Goal: Task Accomplishment & Management: Use online tool/utility

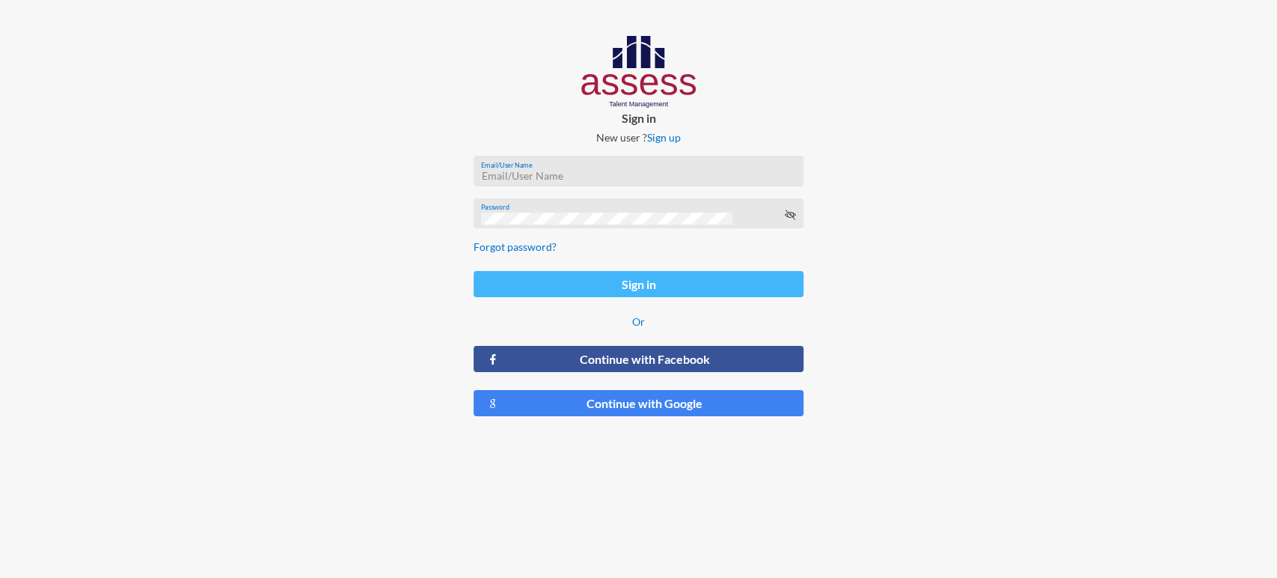
type input "[EMAIL_ADDRESS][DOMAIN_NAME]"
click at [556, 278] on button "Sign in" at bounding box center [639, 284] width 330 height 26
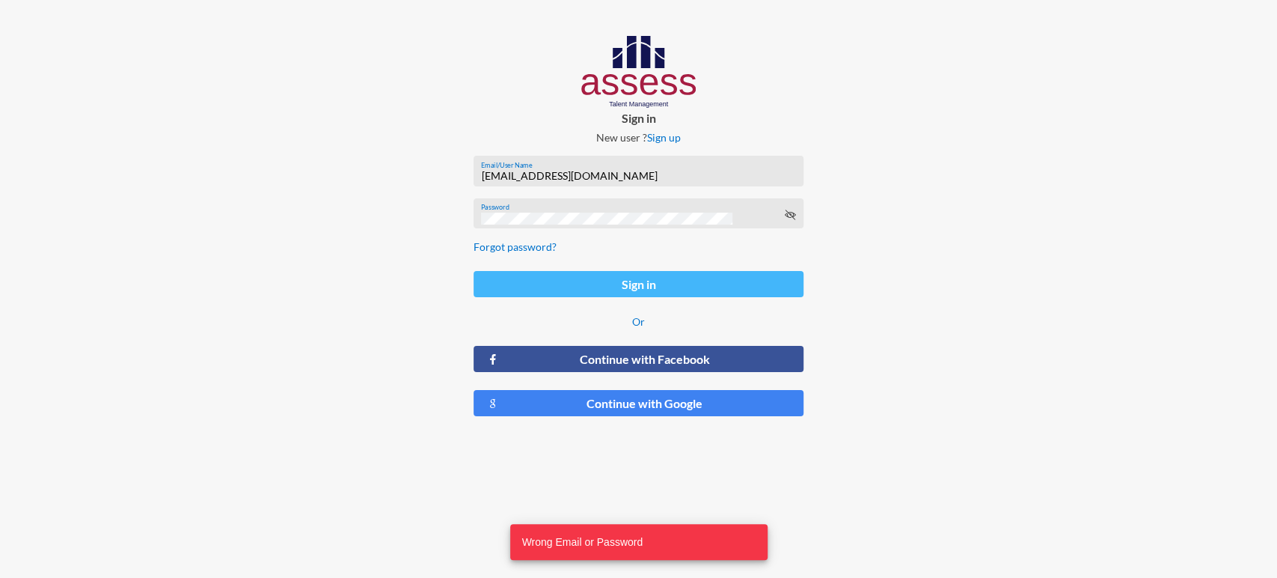
click at [556, 278] on button "Sign in" at bounding box center [639, 284] width 330 height 26
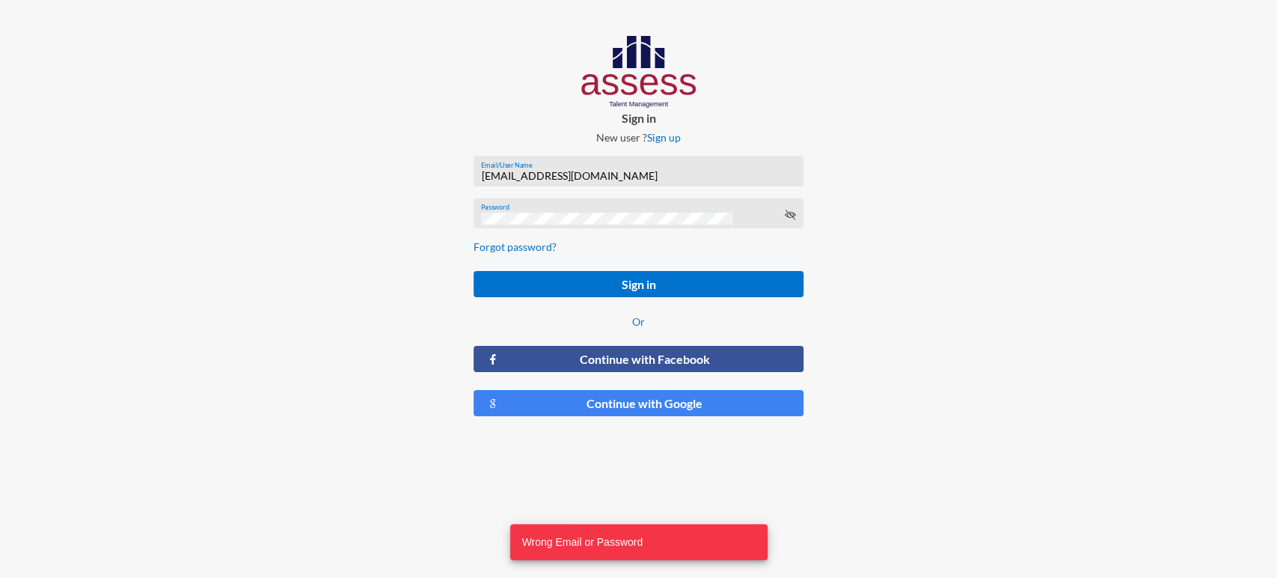
click at [792, 214] on icon at bounding box center [789, 215] width 12 height 12
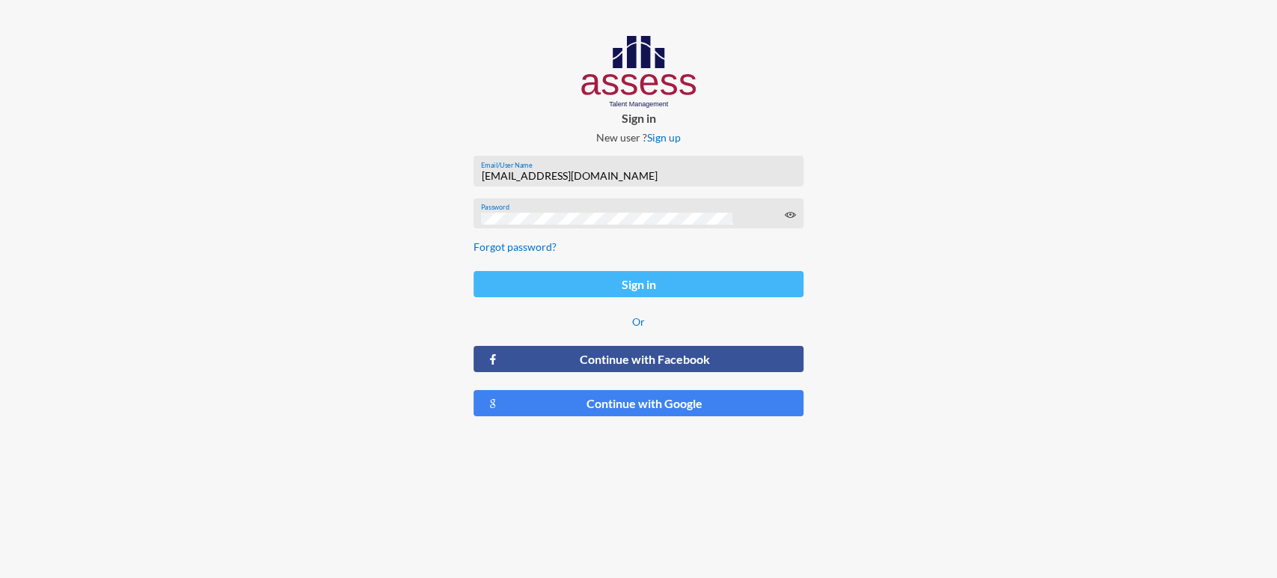
drag, startPoint x: 531, startPoint y: 301, endPoint x: 539, endPoint y: 284, distance: 18.8
click at [539, 284] on form "[EMAIL_ADDRESS][DOMAIN_NAME] Email/User Name Password Forgot password? Sign in …" at bounding box center [639, 286] width 354 height 285
click at [539, 284] on button "Sign in" at bounding box center [639, 284] width 330 height 26
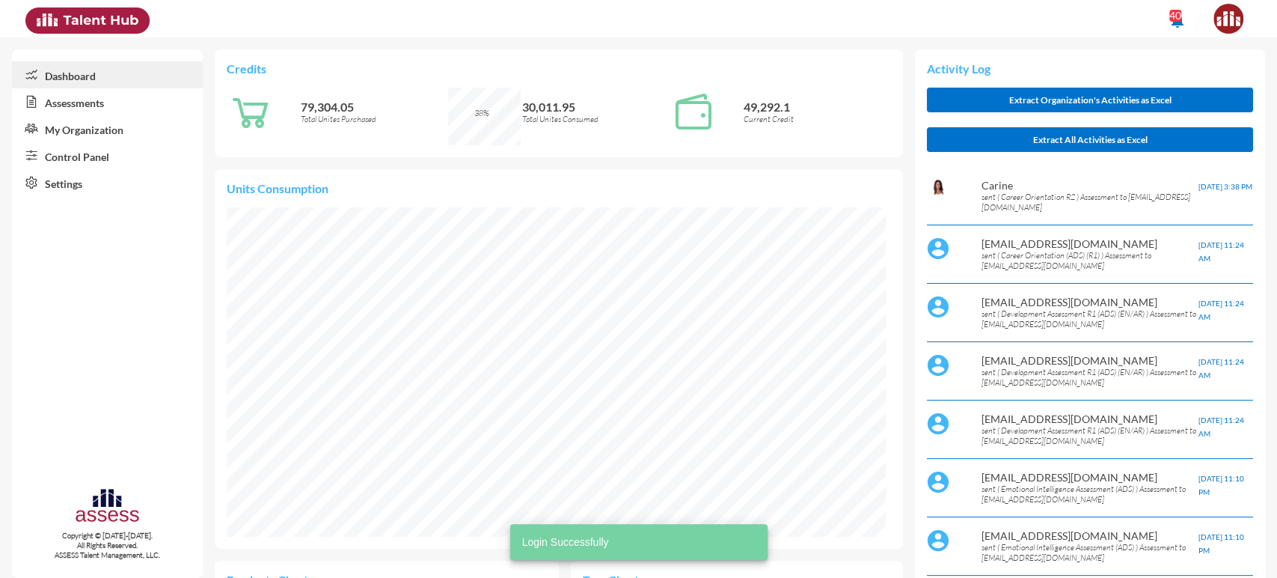
click at [108, 154] on link "Control Panel" at bounding box center [107, 155] width 191 height 27
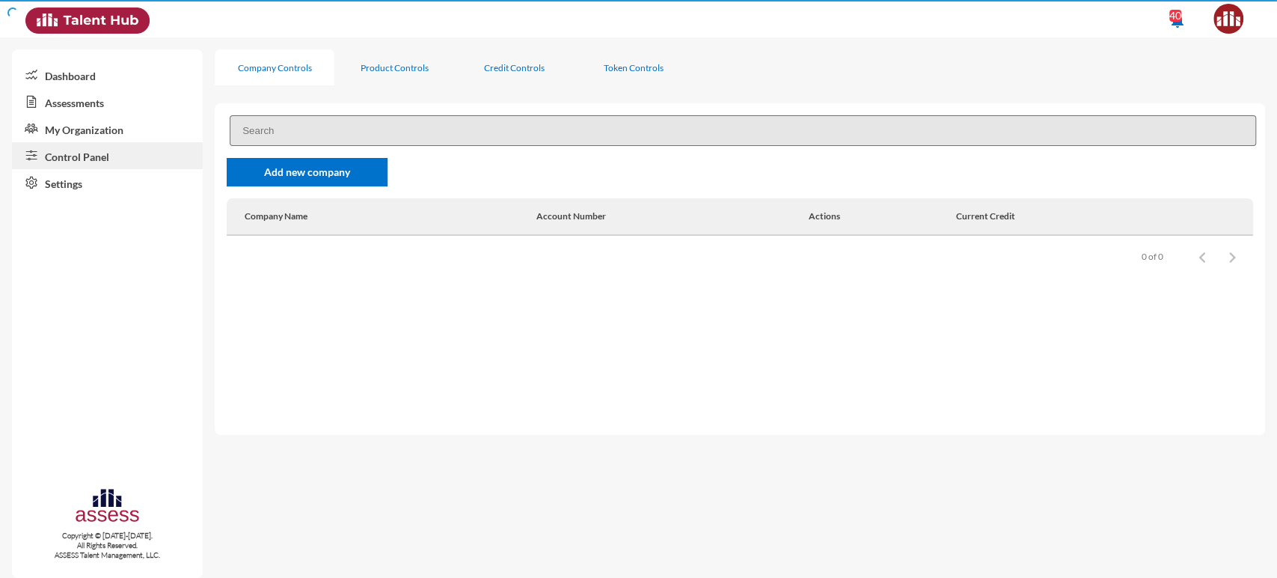
click at [108, 154] on link "Control Panel" at bounding box center [107, 155] width 191 height 27
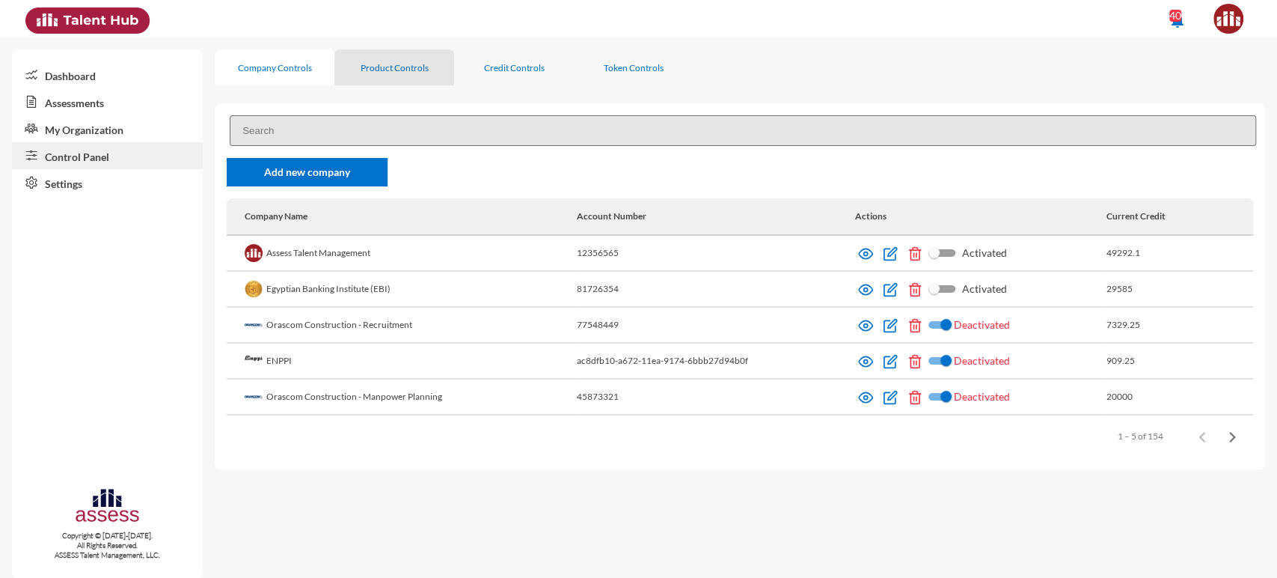
click at [386, 54] on div "Product Controls" at bounding box center [394, 67] width 120 height 36
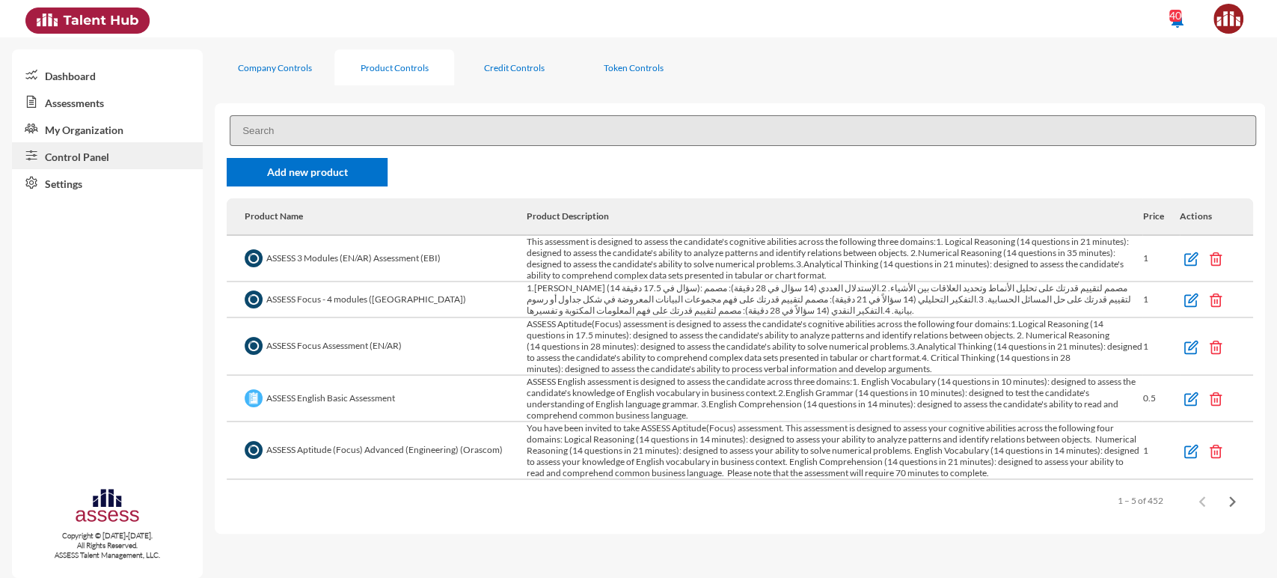
click at [325, 122] on input at bounding box center [743, 130] width 1027 height 31
click at [269, 64] on div "Company Controls" at bounding box center [275, 67] width 74 height 11
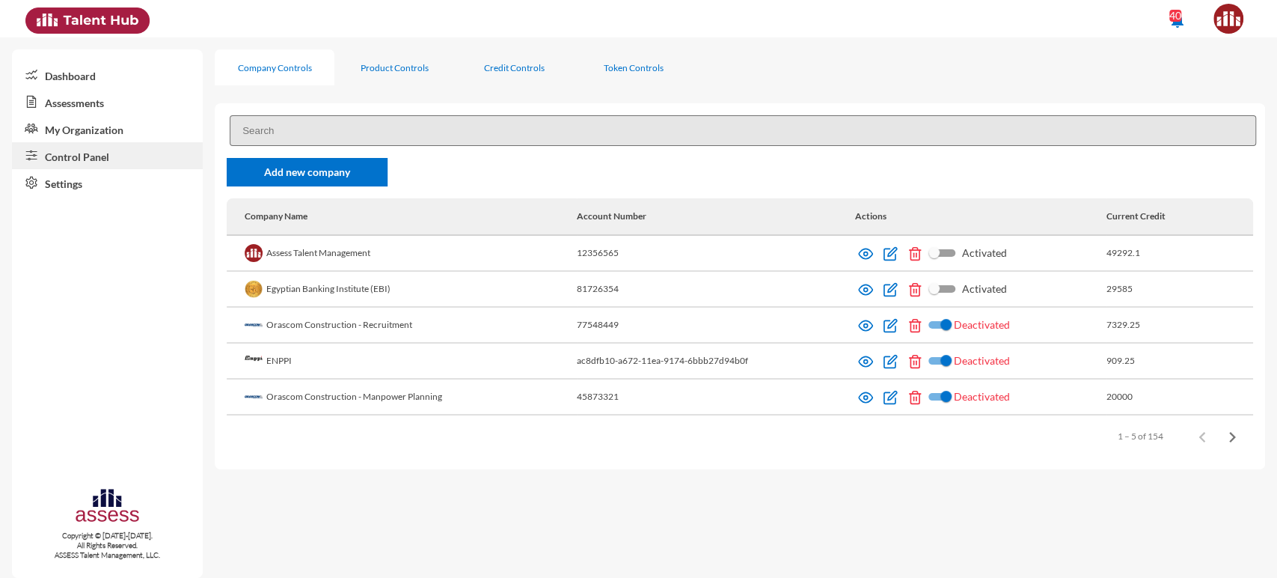
click at [284, 130] on input at bounding box center [743, 130] width 1027 height 31
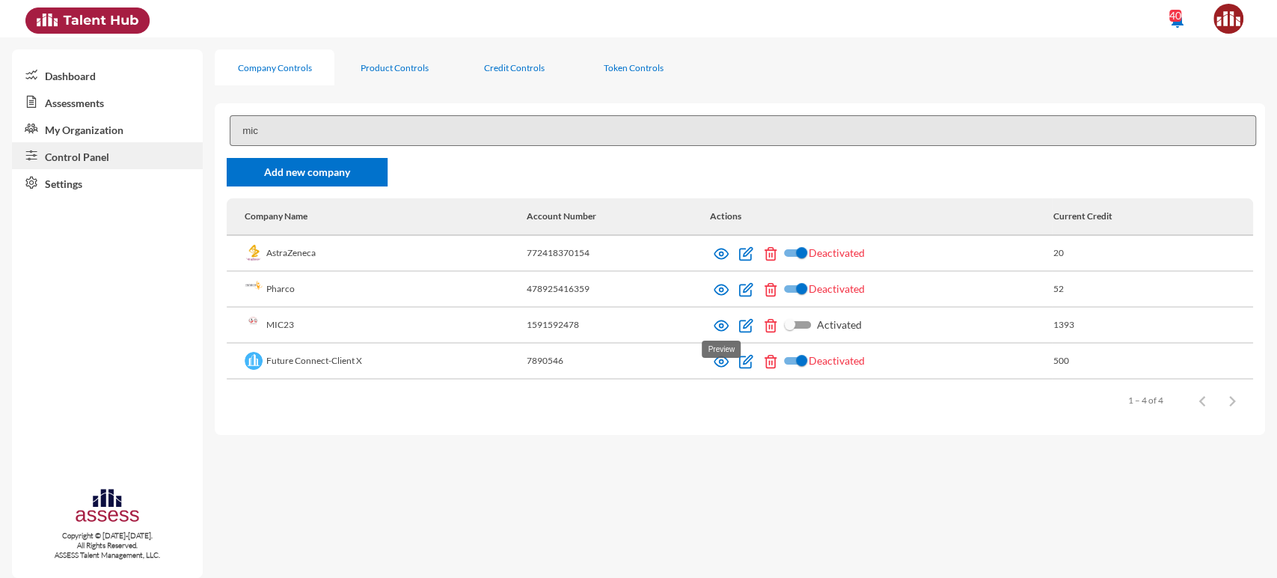
type input "mic"
click at [724, 323] on img at bounding box center [721, 325] width 15 height 15
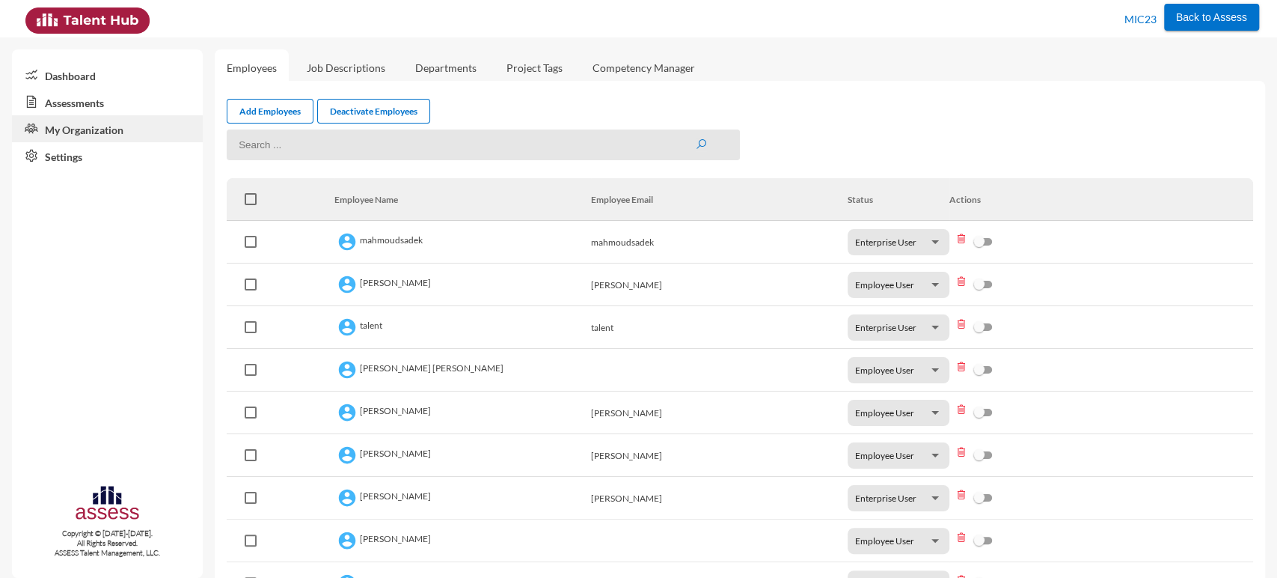
click at [114, 95] on link "Assessments" at bounding box center [107, 101] width 191 height 27
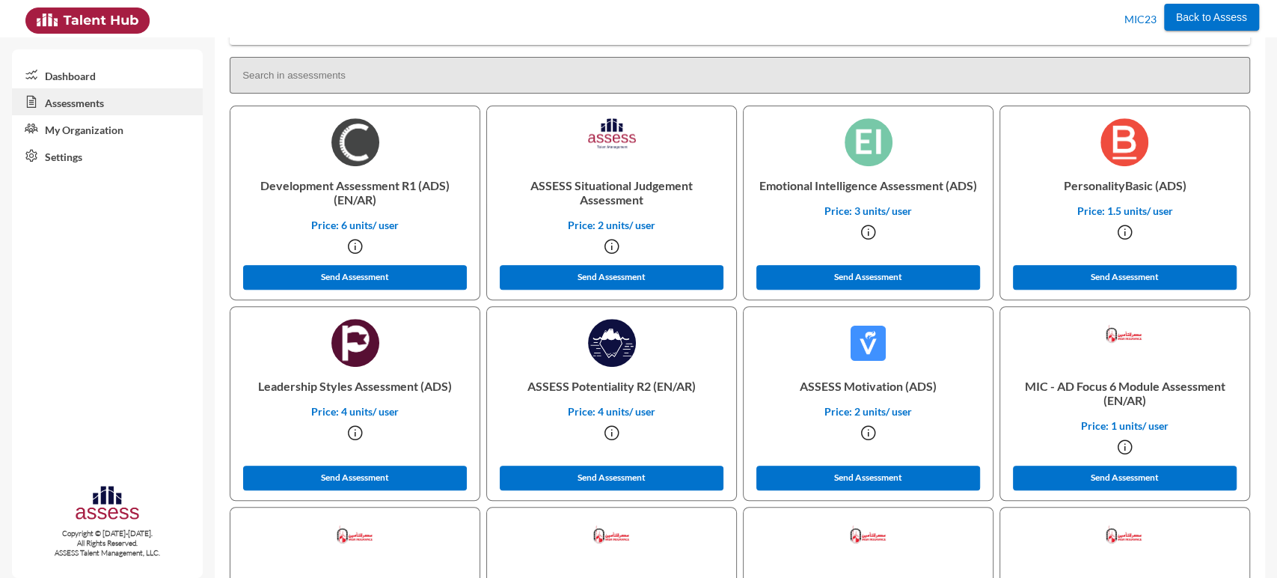
scroll to position [2489, 0]
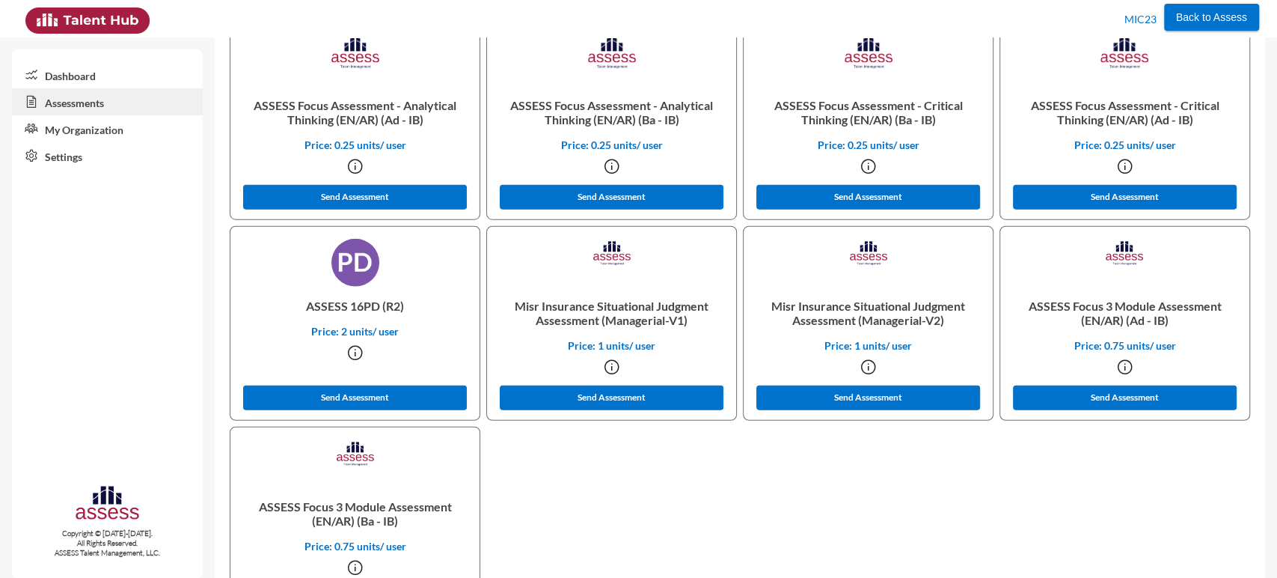
click at [593, 311] on p "Misr Insurance Situational Judgment Assessment (Managerial-V1)" at bounding box center [611, 313] width 225 height 52
click at [829, 306] on p "Misr Insurance Situational Judgment Assessment (Managerial-V2)" at bounding box center [868, 313] width 225 height 52
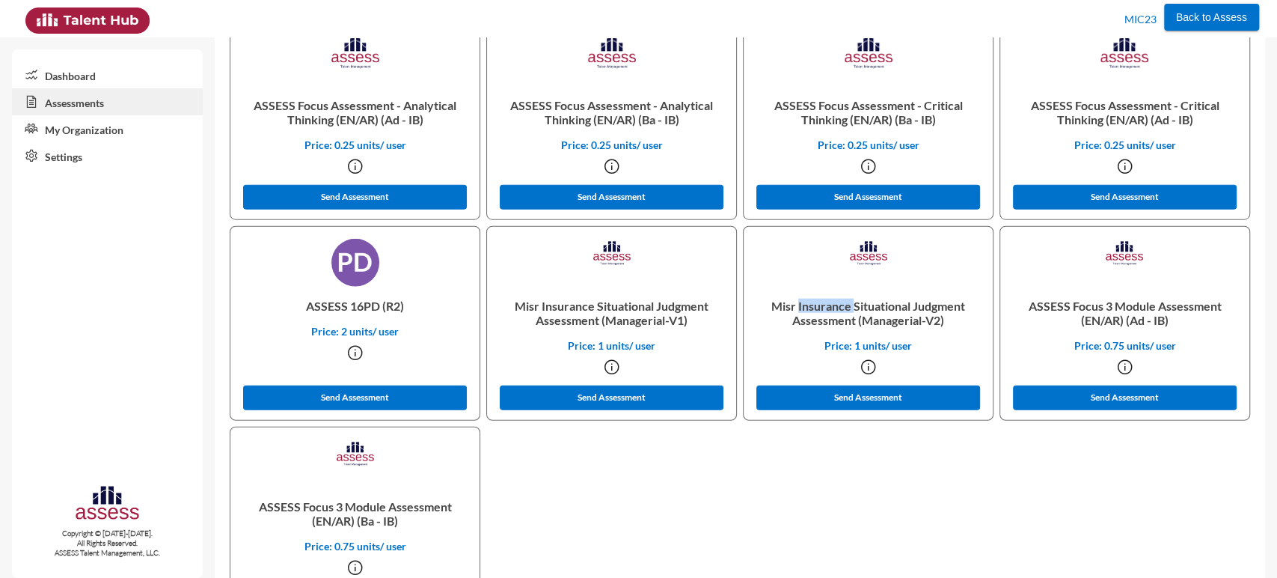
click at [829, 306] on p "Misr Insurance Situational Judgment Assessment (Managerial-V2)" at bounding box center [868, 313] width 225 height 52
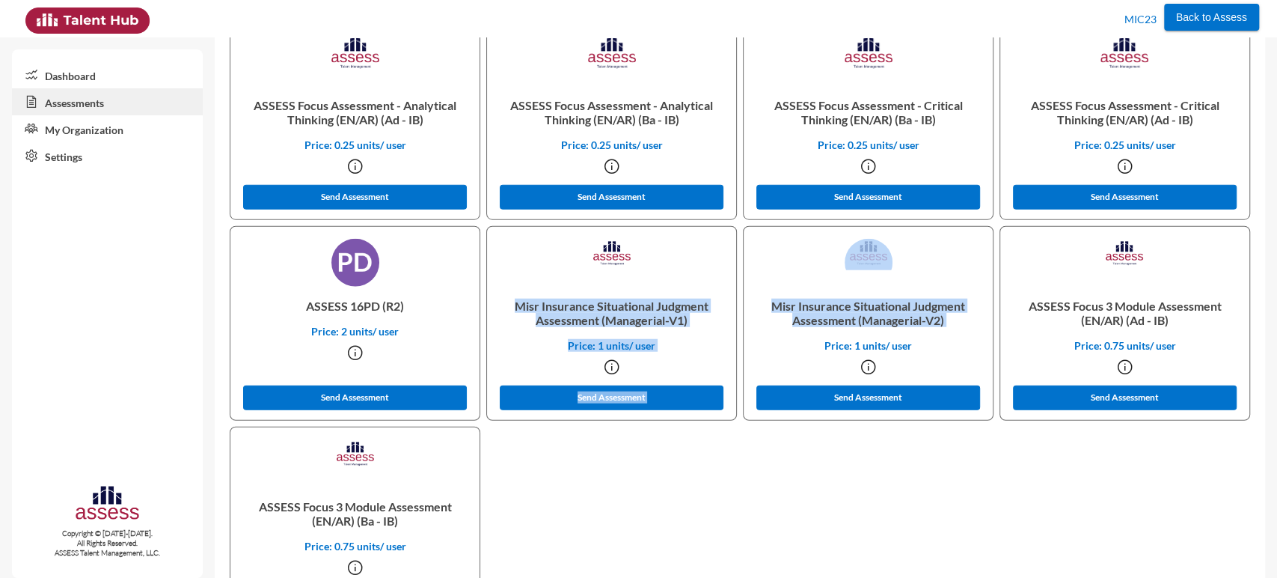
click at [633, 311] on p "Misr Insurance Situational Judgment Assessment (Managerial-V1)" at bounding box center [611, 313] width 225 height 52
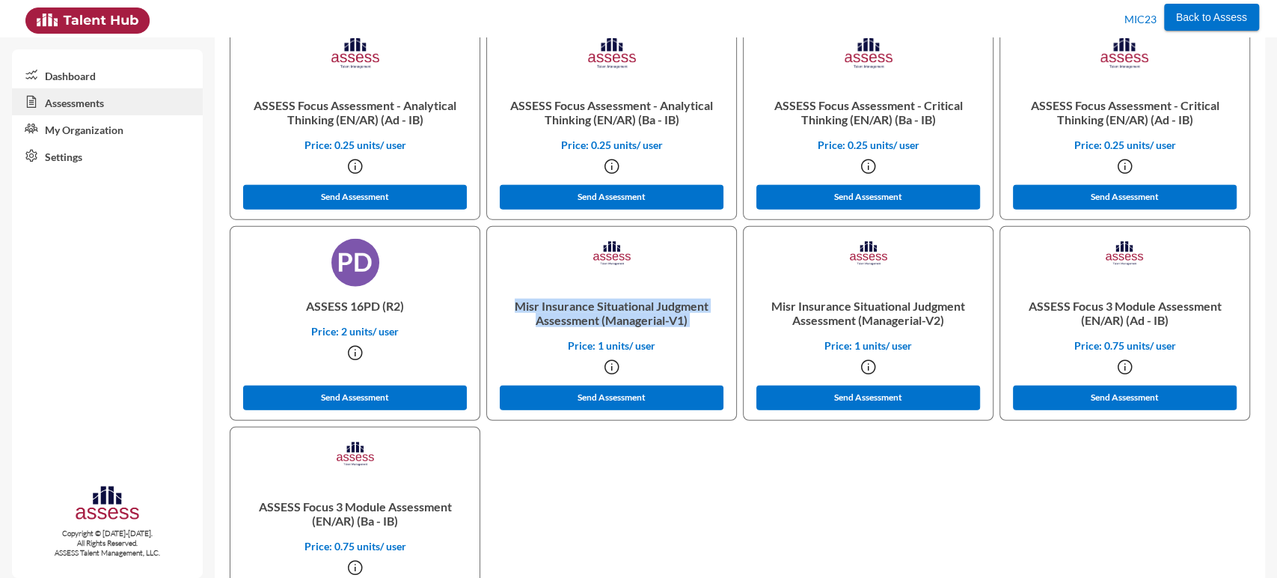
click at [633, 311] on p "Misr Insurance Situational Judgment Assessment (Managerial-V1)" at bounding box center [611, 313] width 225 height 52
